Goal: Task Accomplishment & Management: Use online tool/utility

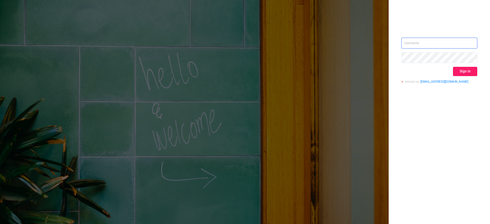
type input "[PERSON_NAME][EMAIL_ADDRESS][PERSON_NAME][DOMAIN_NAME]"
click at [466, 73] on button "Sign in" at bounding box center [465, 71] width 24 height 9
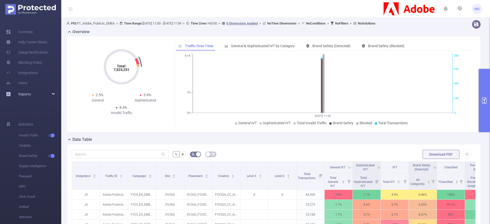
click at [54, 93] on div "Reports" at bounding box center [30, 94] width 61 height 10
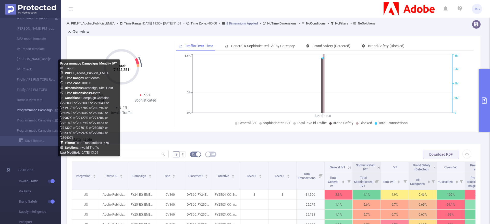
click at [33, 109] on link "Programmatic Campaigns Monthly IVT" at bounding box center [32, 110] width 45 height 10
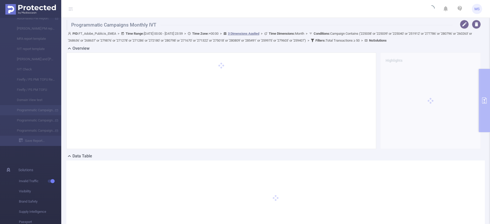
type input "[DATE] 00:00"
type input "[DATE] 23:59"
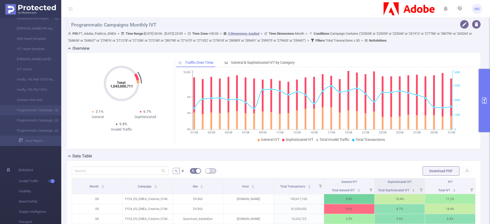
click at [484, 104] on button "primary" at bounding box center [483, 100] width 11 height 63
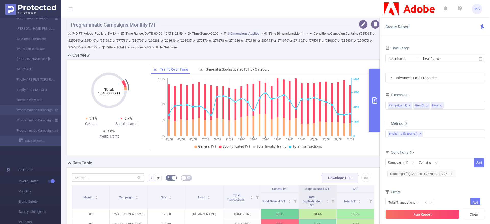
click at [428, 76] on div "Advanced Time Properties" at bounding box center [434, 77] width 99 height 9
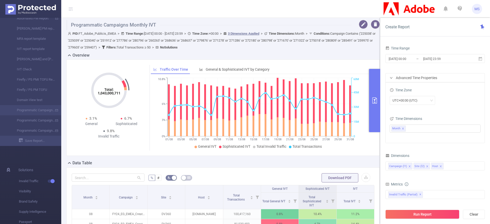
click at [340, 53] on div "Overview" at bounding box center [224, 55] width 317 height 7
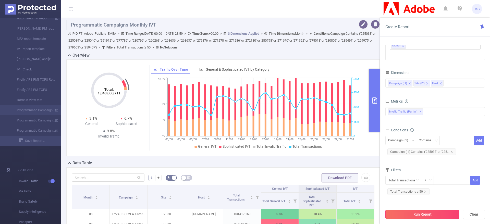
click at [427, 218] on button "Run Report" at bounding box center [422, 214] width 74 height 9
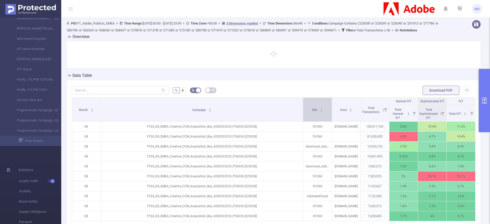
drag, startPoint x: 170, startPoint y: 113, endPoint x: 318, endPoint y: 112, distance: 148.2
click at [318, 105] on tr "Month Campaign Site Host Total Transactions General IVT Sophisticated IVT IVT" at bounding box center [273, 101] width 403 height 7
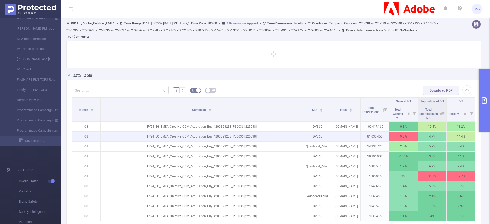
scroll to position [77, 0]
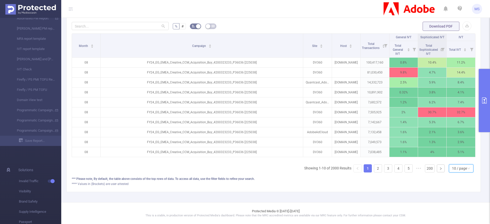
click at [453, 169] on div "10 / page" at bounding box center [459, 168] width 15 height 8
click at [453, 162] on li "50 / page" at bounding box center [454, 165] width 24 height 8
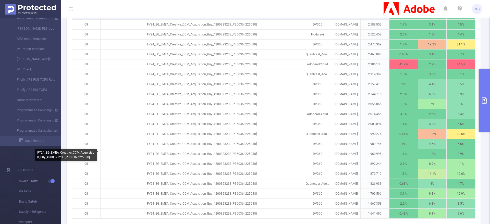
scroll to position [475, 0]
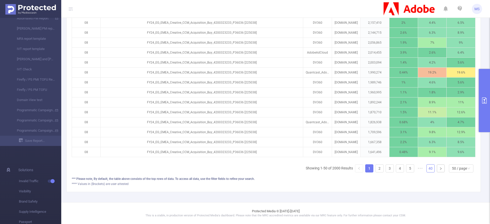
click at [426, 171] on link "40" at bounding box center [430, 168] width 8 height 8
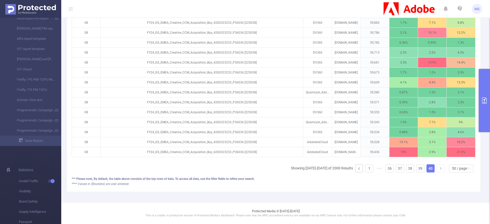
click at [436, 172] on li at bounding box center [440, 168] width 8 height 8
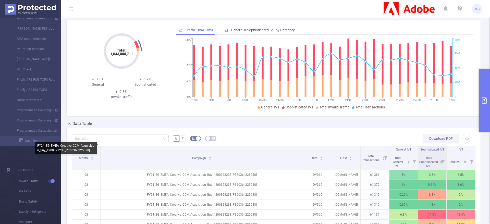
scroll to position [0, 0]
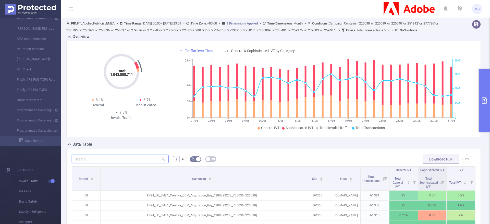
click at [118, 163] on input "text" at bounding box center [120, 159] width 97 height 8
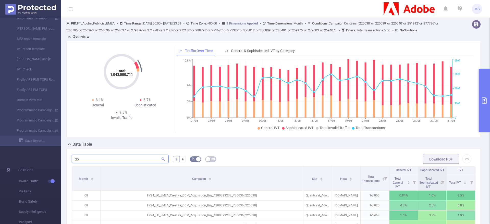
type input "d"
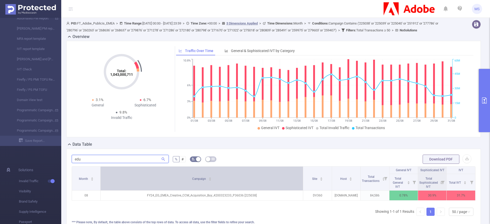
scroll to position [38, 0]
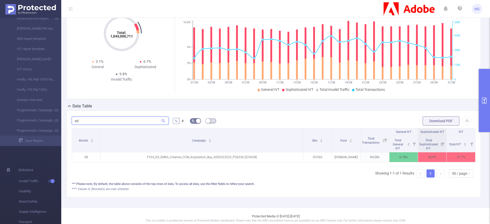
type input "e"
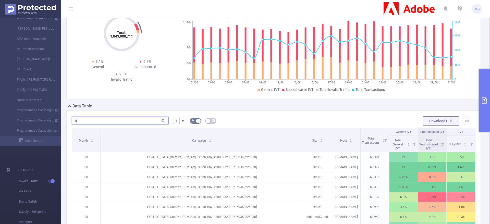
type input "t"
click at [294, 110] on div "Data Table" at bounding box center [275, 106] width 418 height 7
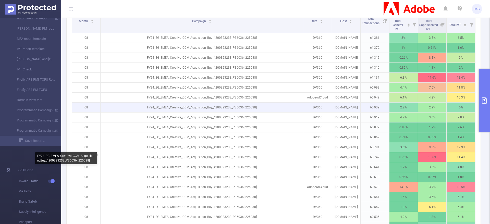
scroll to position [191, 0]
